Goal: Task Accomplishment & Management: Use online tool/utility

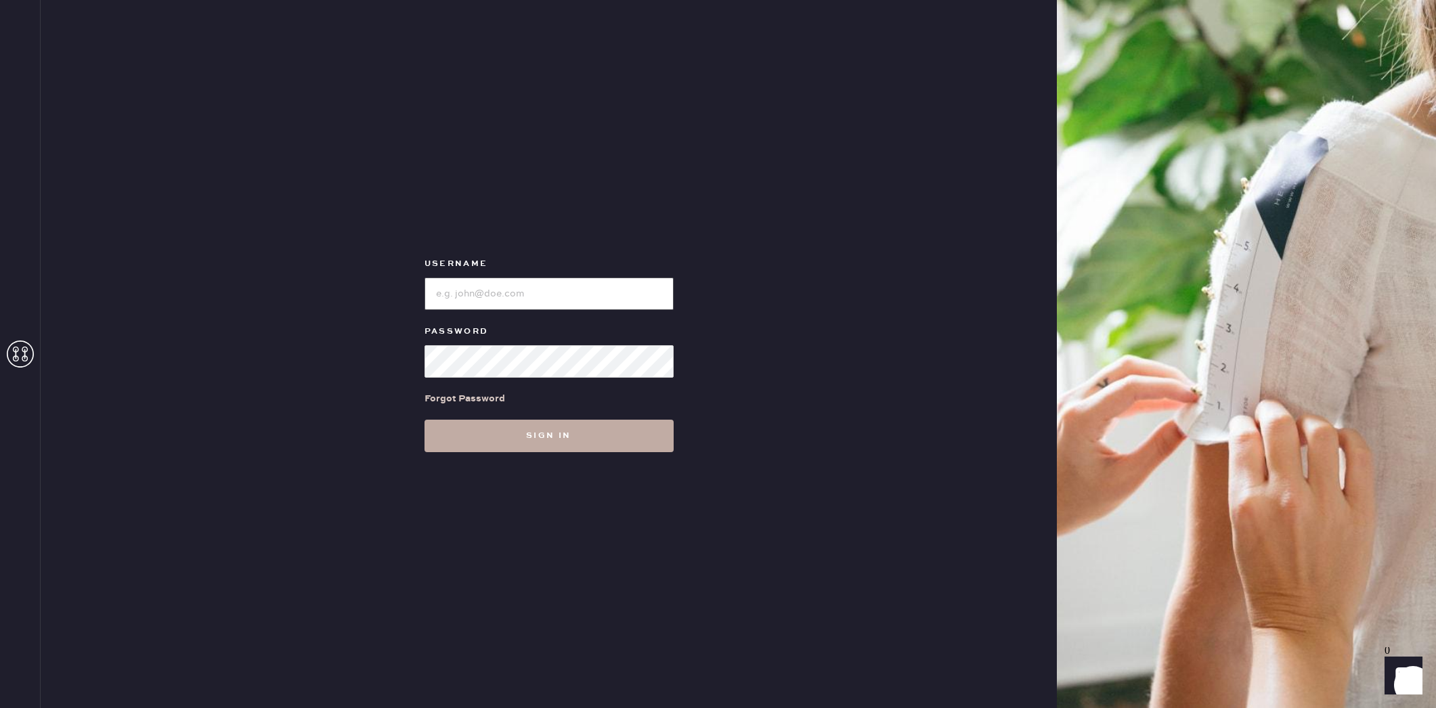
type input "reformationplatform"
click at [572, 434] on button "Sign in" at bounding box center [549, 436] width 249 height 33
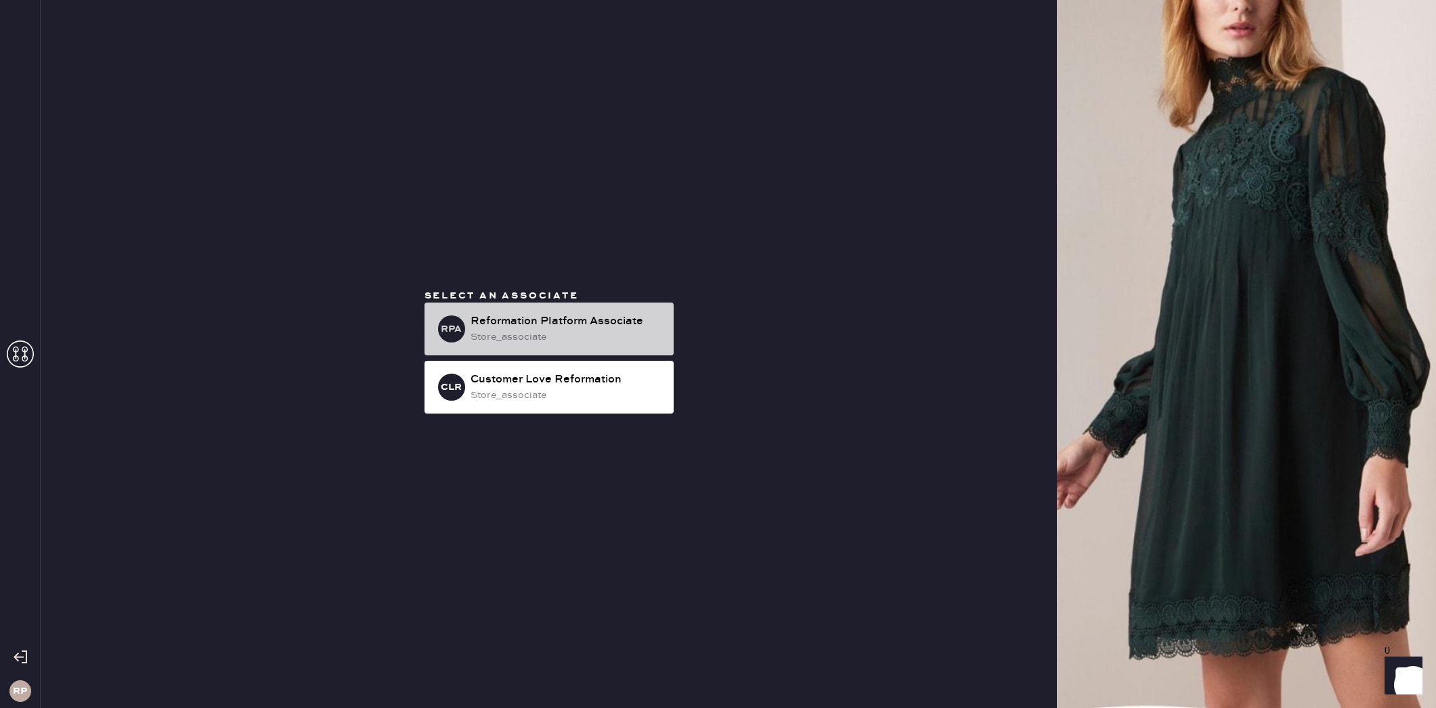
click at [566, 322] on div "Reformation Platform Associate" at bounding box center [567, 322] width 192 height 16
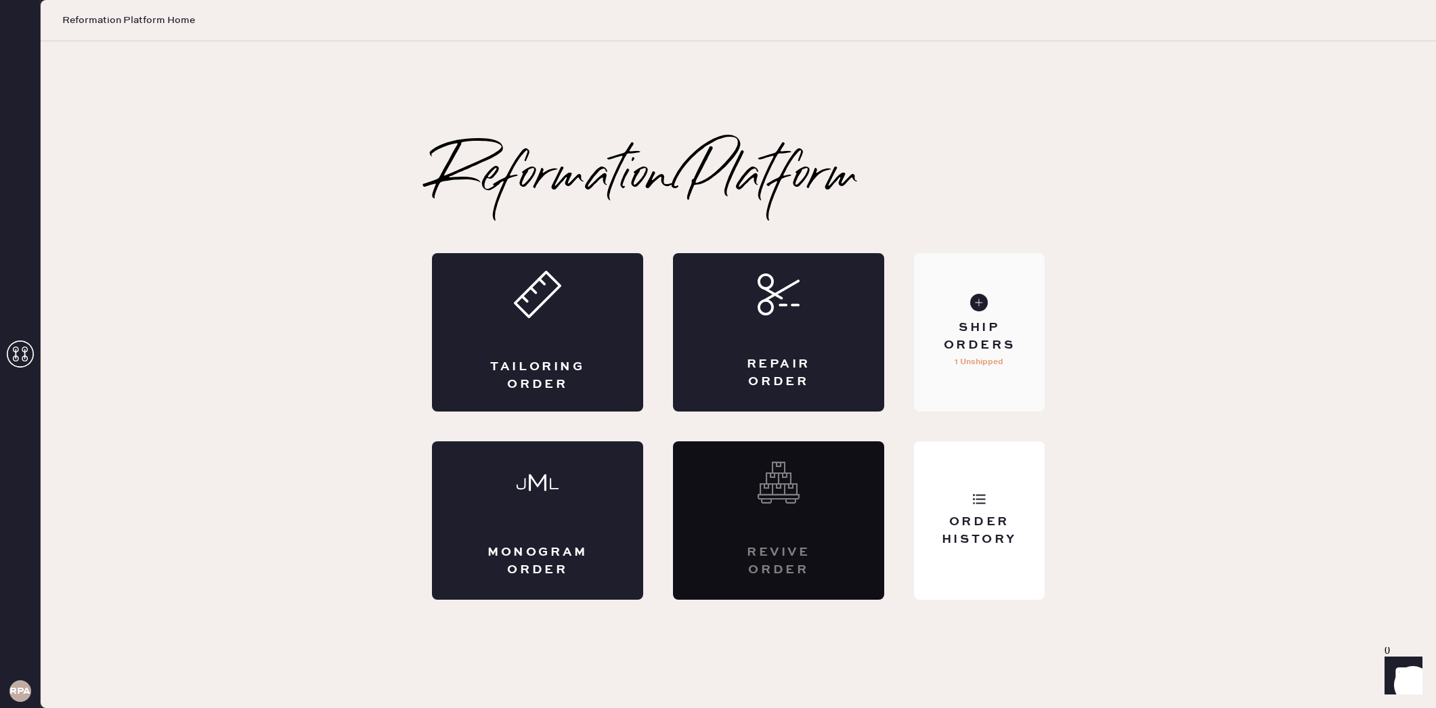
click at [1002, 370] on p "1 Unshipped" at bounding box center [979, 362] width 49 height 16
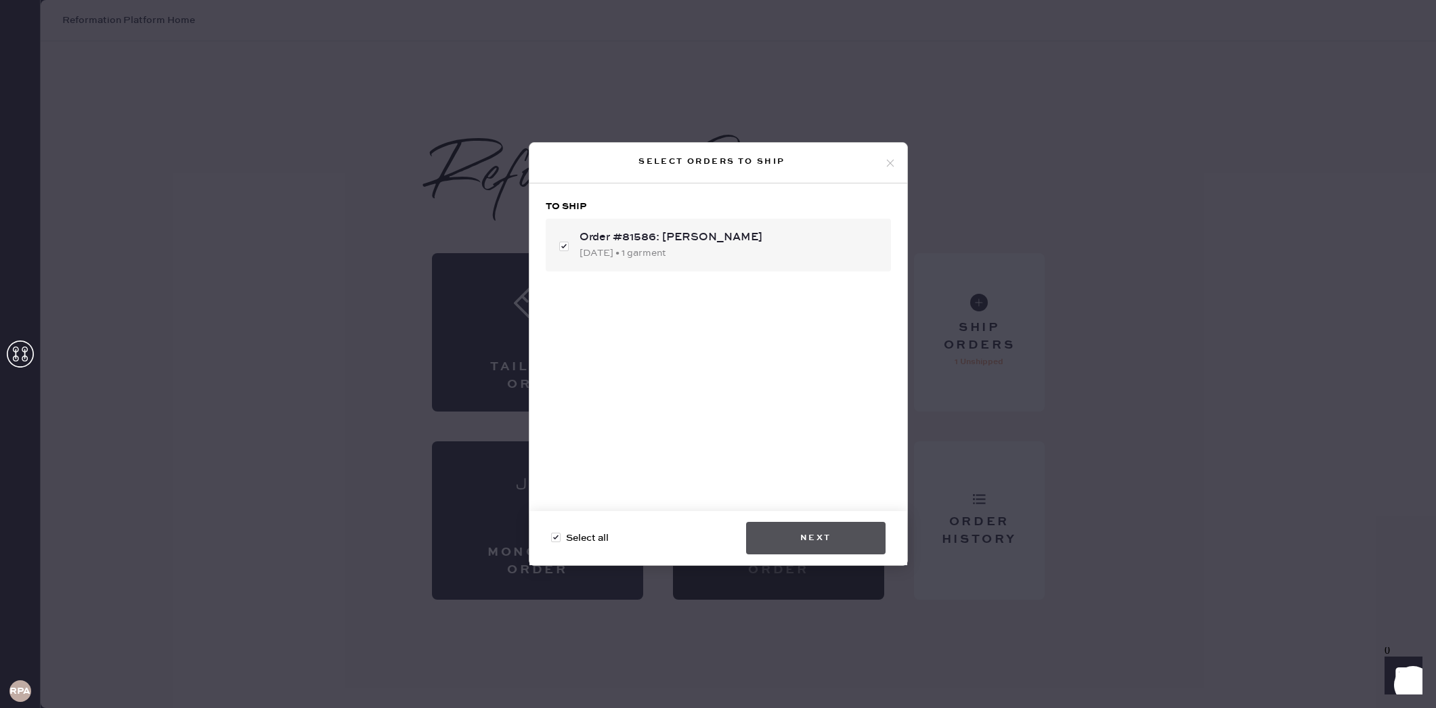
click at [832, 546] on button "Next" at bounding box center [816, 538] width 140 height 33
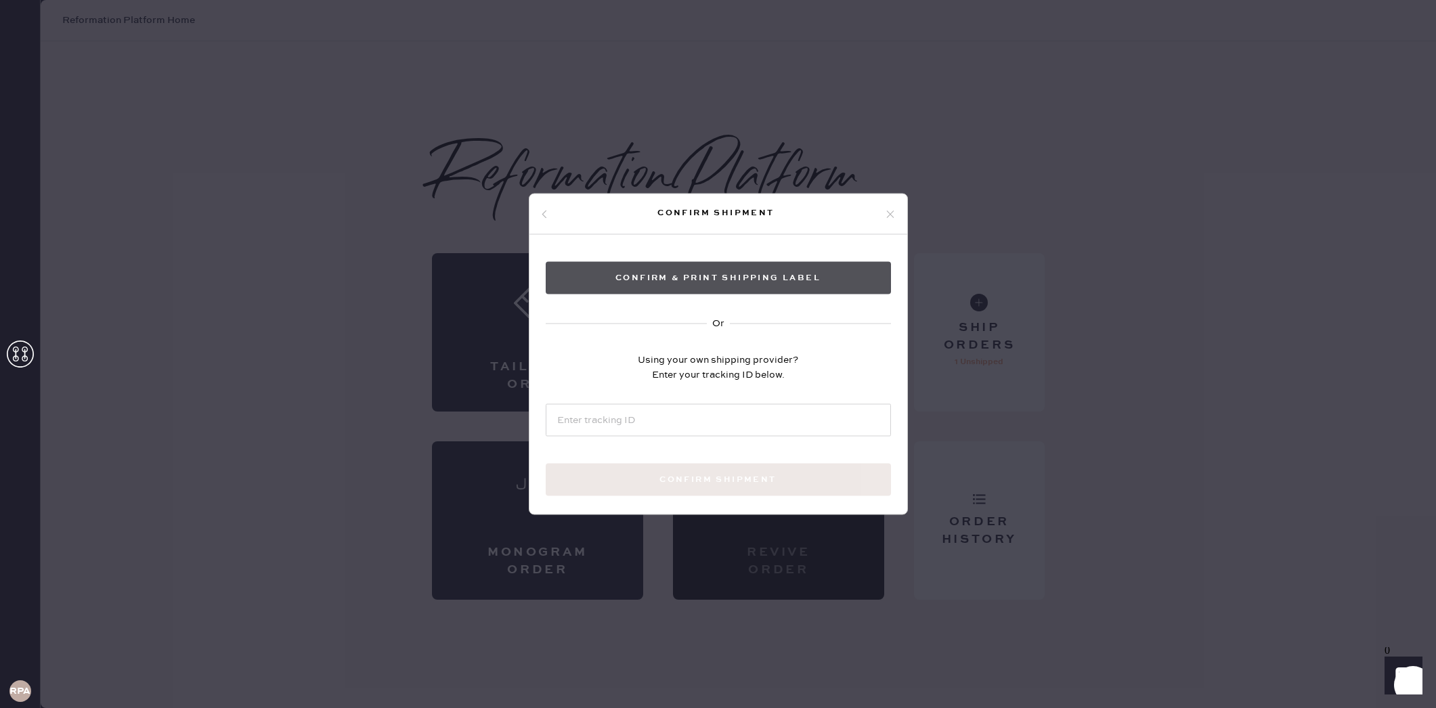
click at [693, 283] on button "Confirm & Print shipping label" at bounding box center [718, 278] width 345 height 33
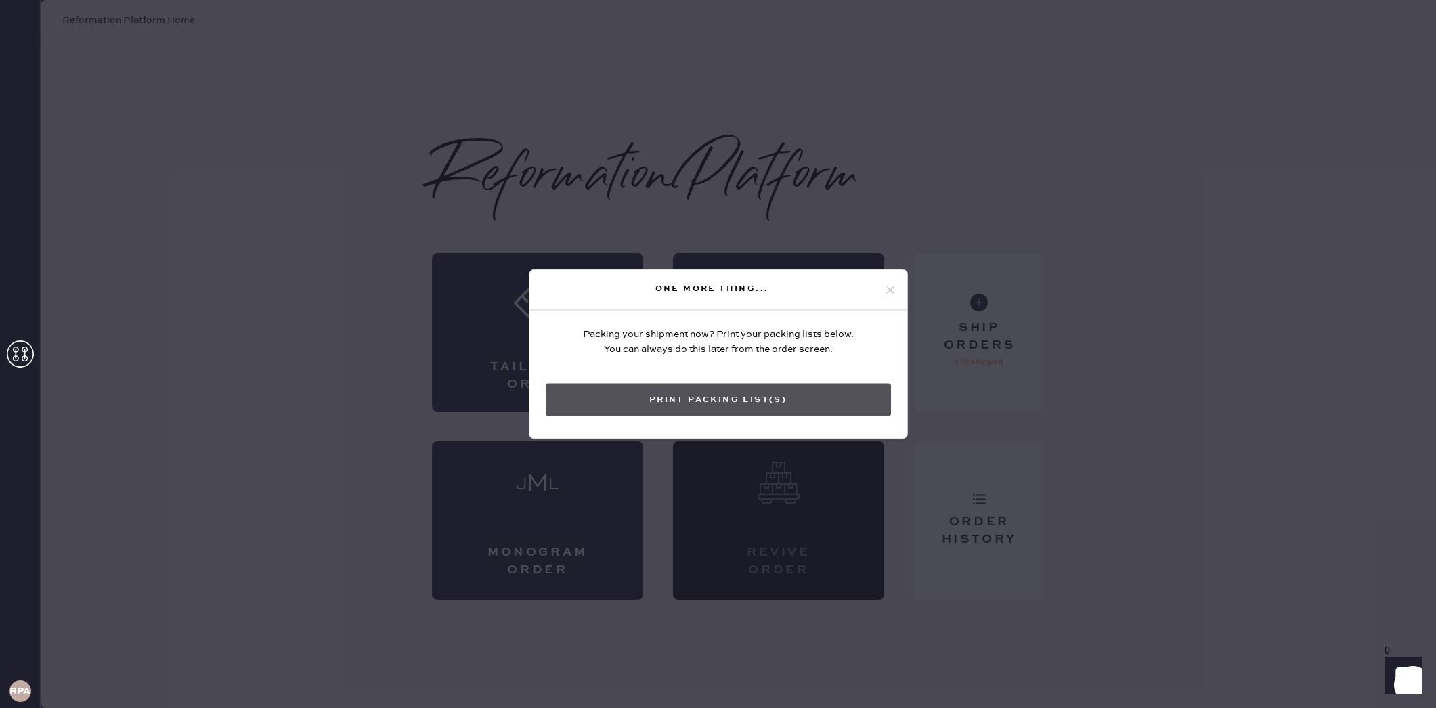
click at [775, 389] on button "Print Packing List(s)" at bounding box center [718, 400] width 345 height 33
